Goal: Information Seeking & Learning: Learn about a topic

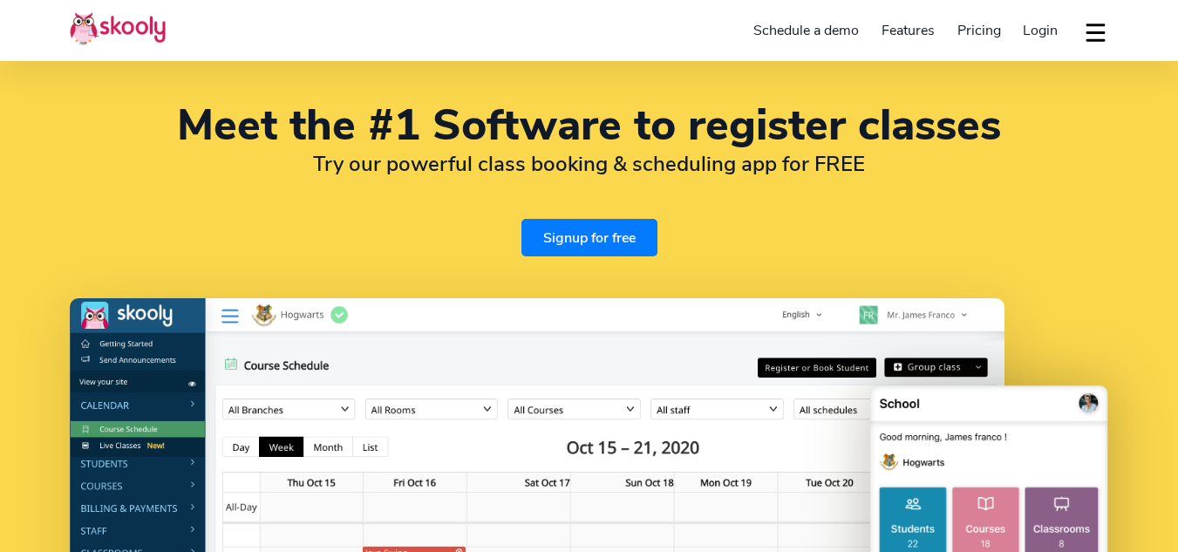
select select "en"
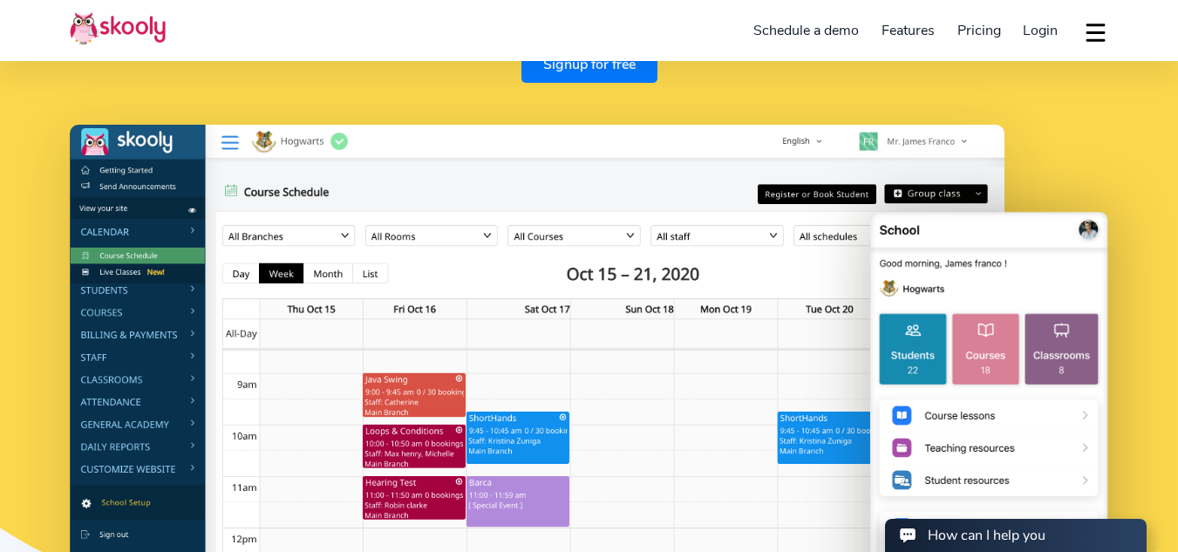
scroll to position [174, 0]
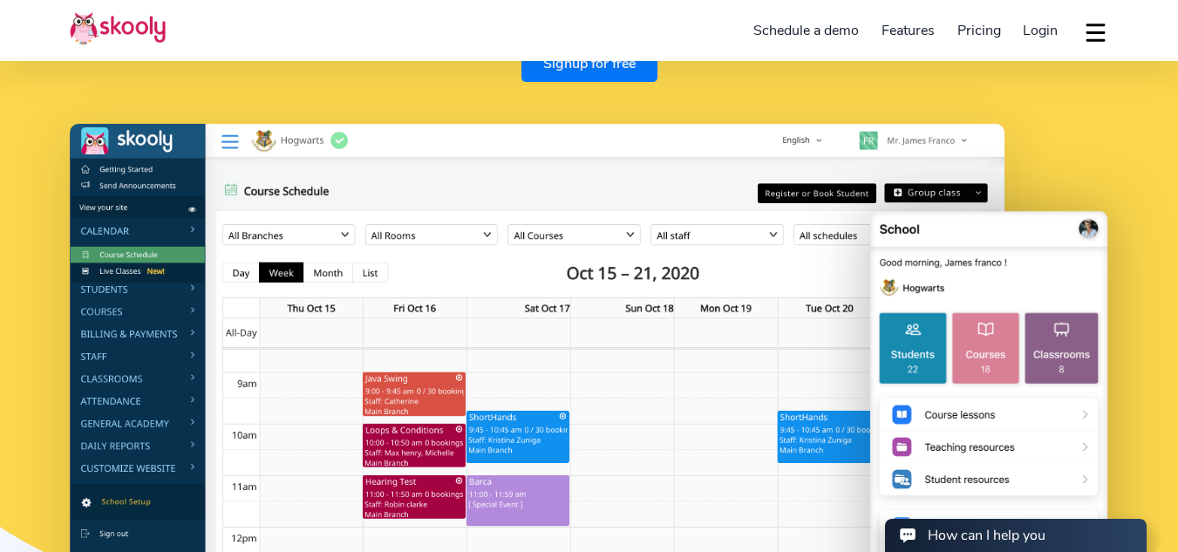
select select "27"
select select "[GEOGRAPHIC_DATA]"
select select "[GEOGRAPHIC_DATA]/[GEOGRAPHIC_DATA]"
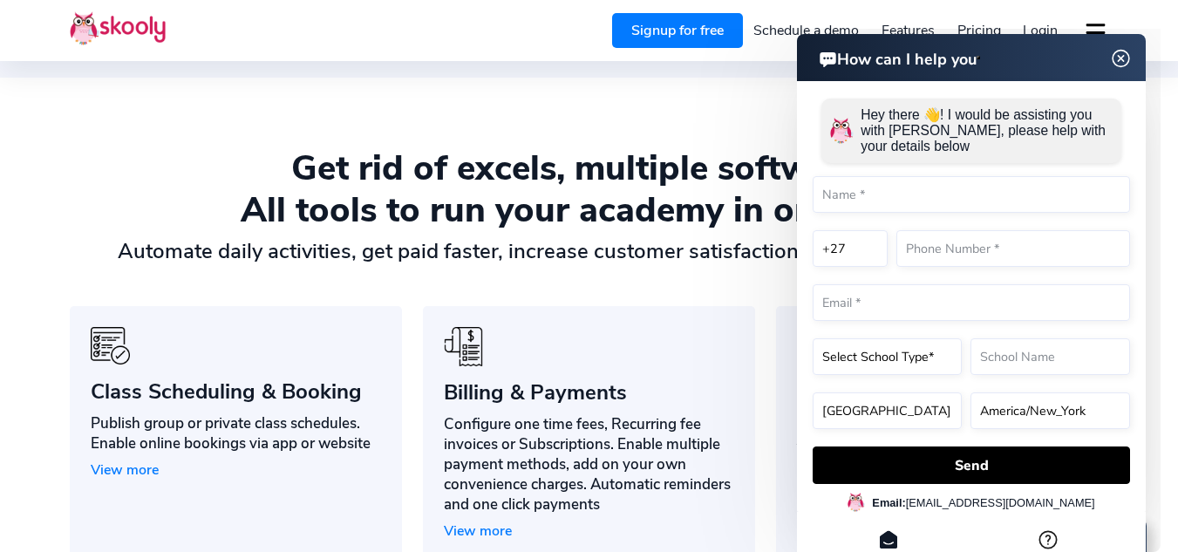
scroll to position [1134, 0]
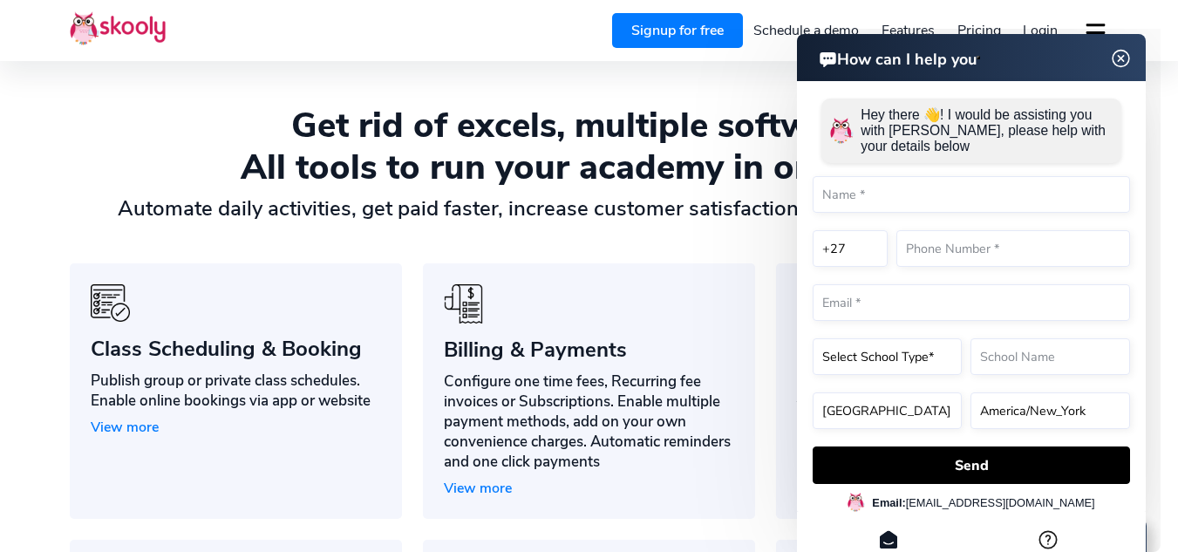
click at [1130, 57] on img at bounding box center [1121, 59] width 33 height 22
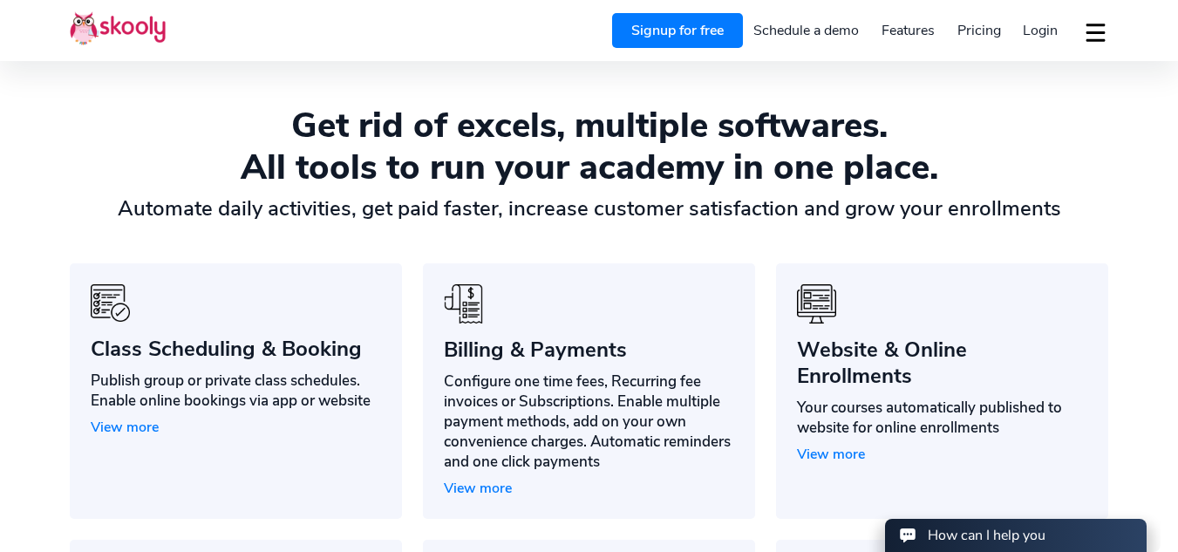
click at [977, 29] on span "Pricing" at bounding box center [980, 30] width 44 height 19
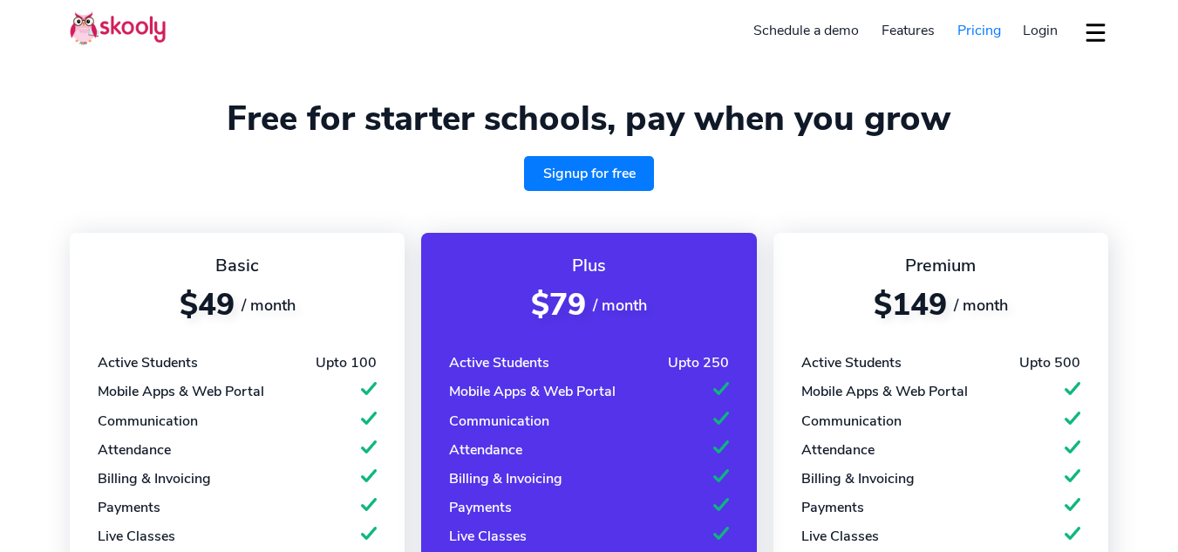
select select "en"
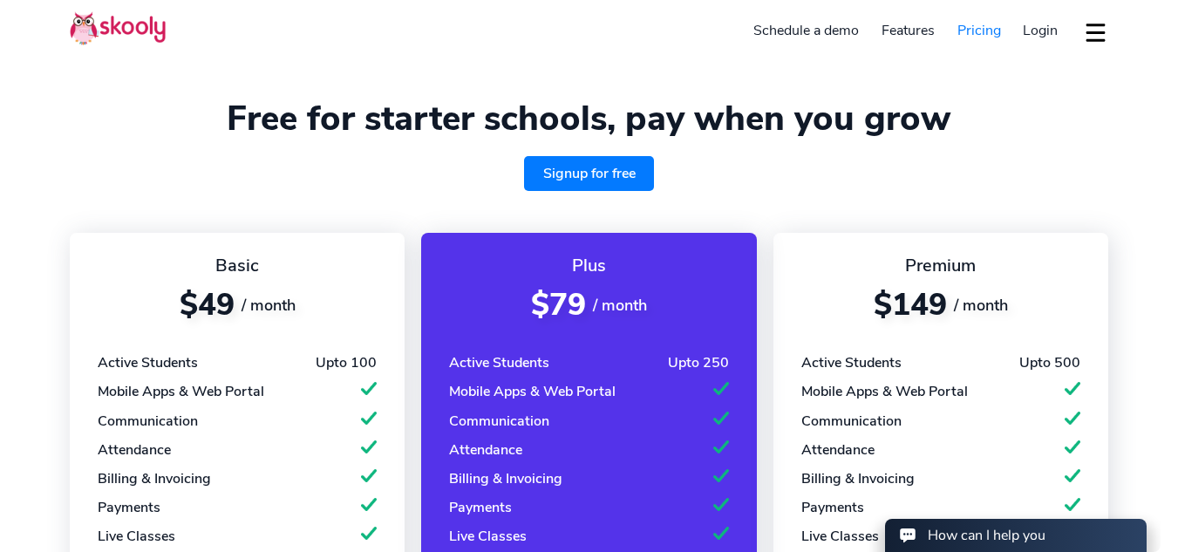
select select "27"
select select "[GEOGRAPHIC_DATA]"
select select "[GEOGRAPHIC_DATA]/[GEOGRAPHIC_DATA]"
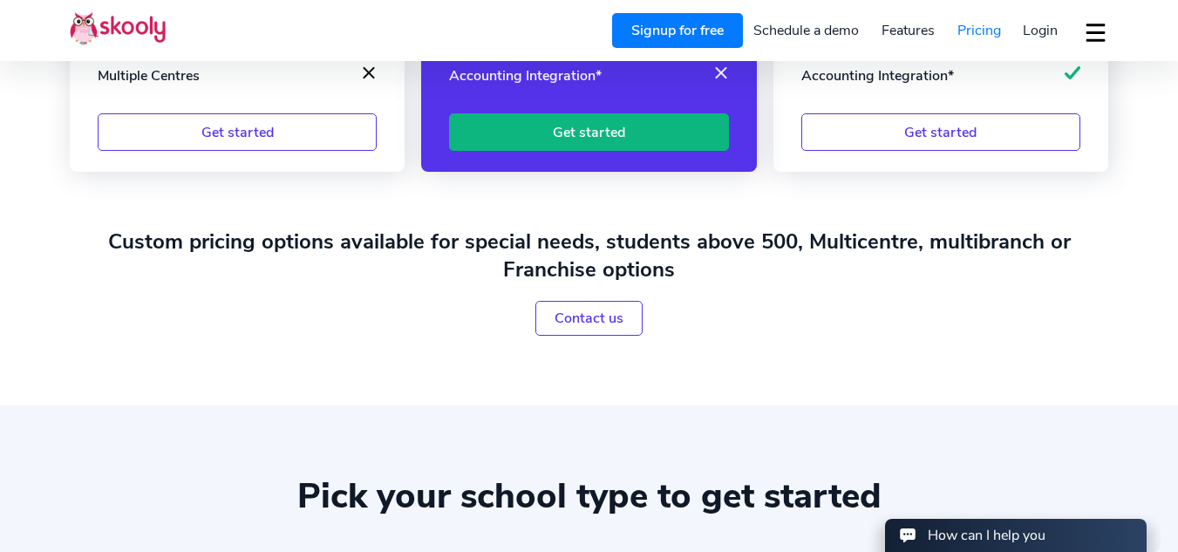
scroll to position [785, 0]
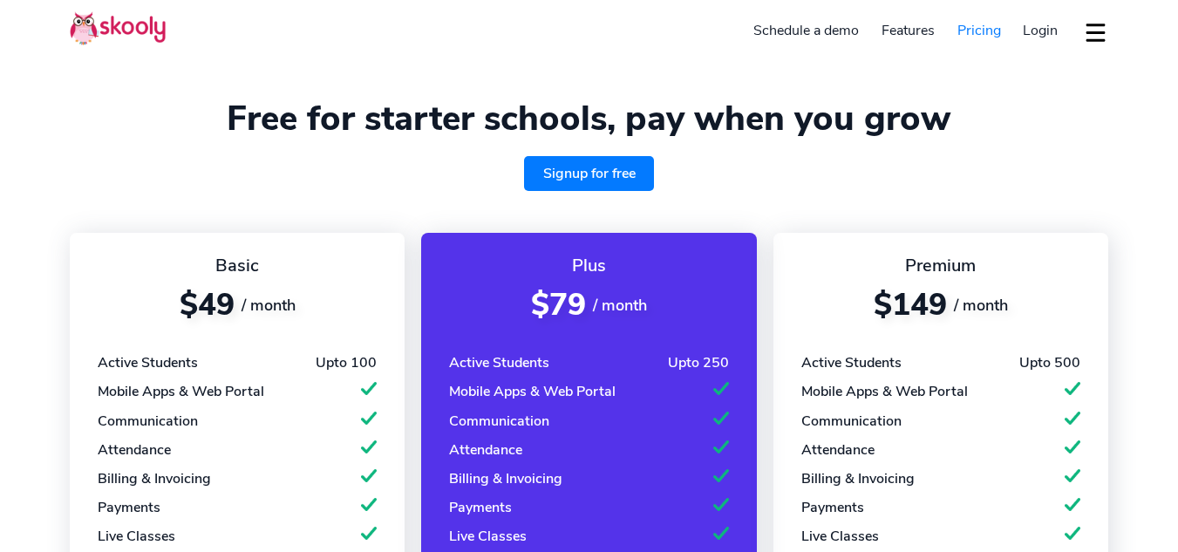
select select "en"
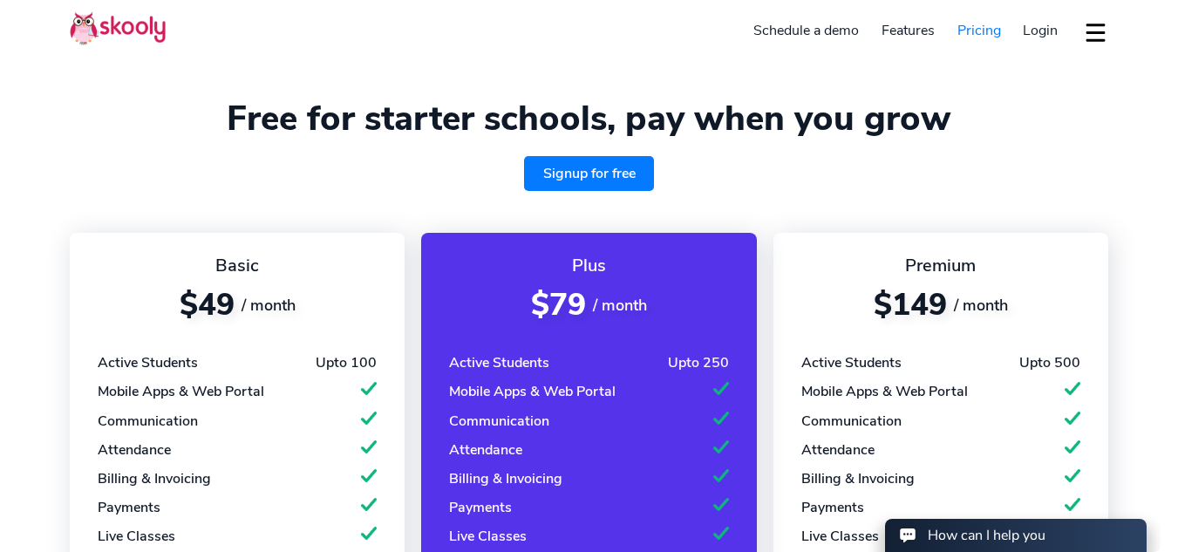
select select "27"
select select "[GEOGRAPHIC_DATA]"
select select "[GEOGRAPHIC_DATA]/[GEOGRAPHIC_DATA]"
